Goal: Task Accomplishment & Management: Use online tool/utility

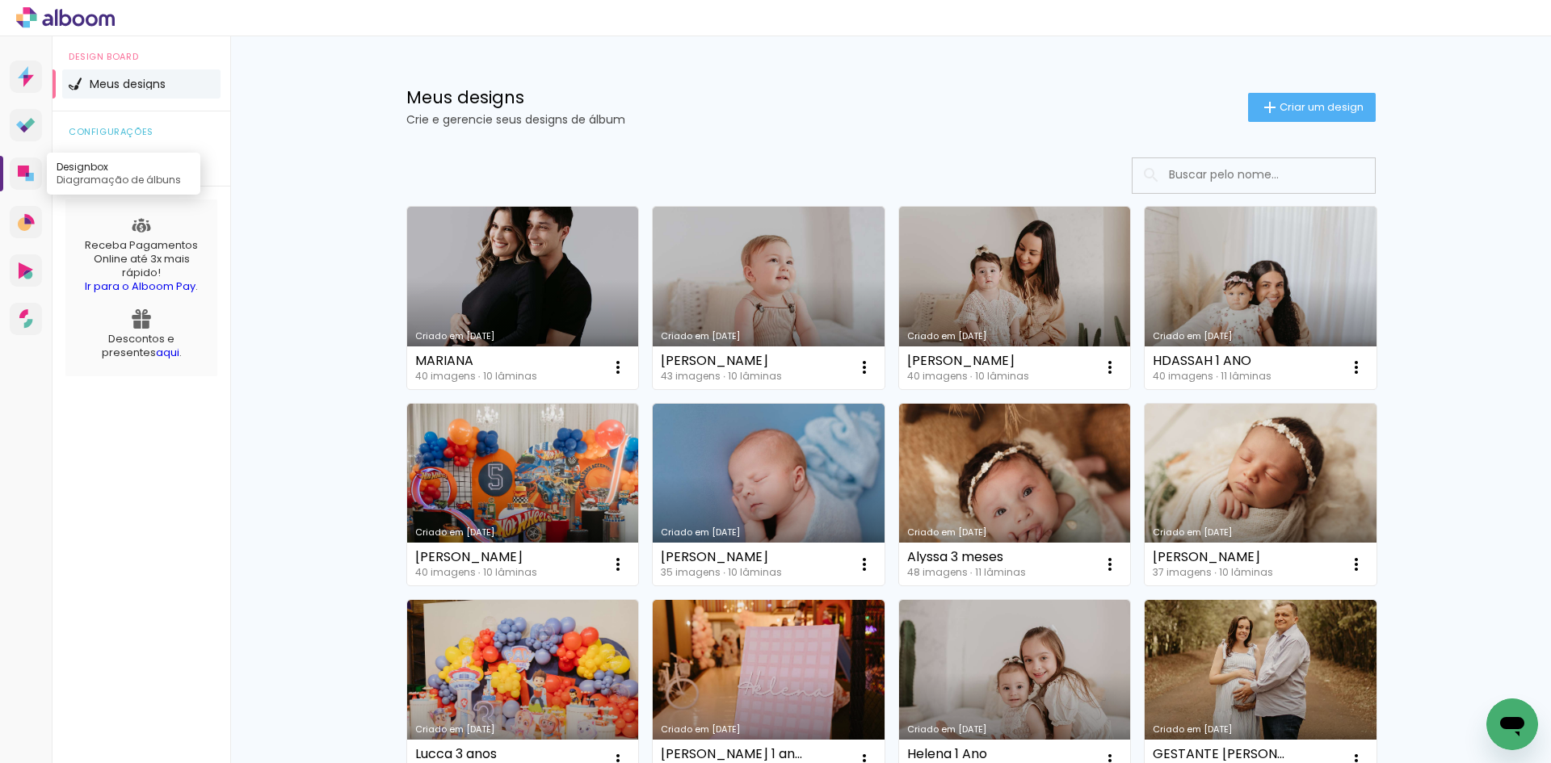
click at [23, 171] on icon at bounding box center [23, 171] width 11 height 11
click at [479, 279] on link "Criado em 09/09/25" at bounding box center [523, 298] width 232 height 183
